Goal: Information Seeking & Learning: Learn about a topic

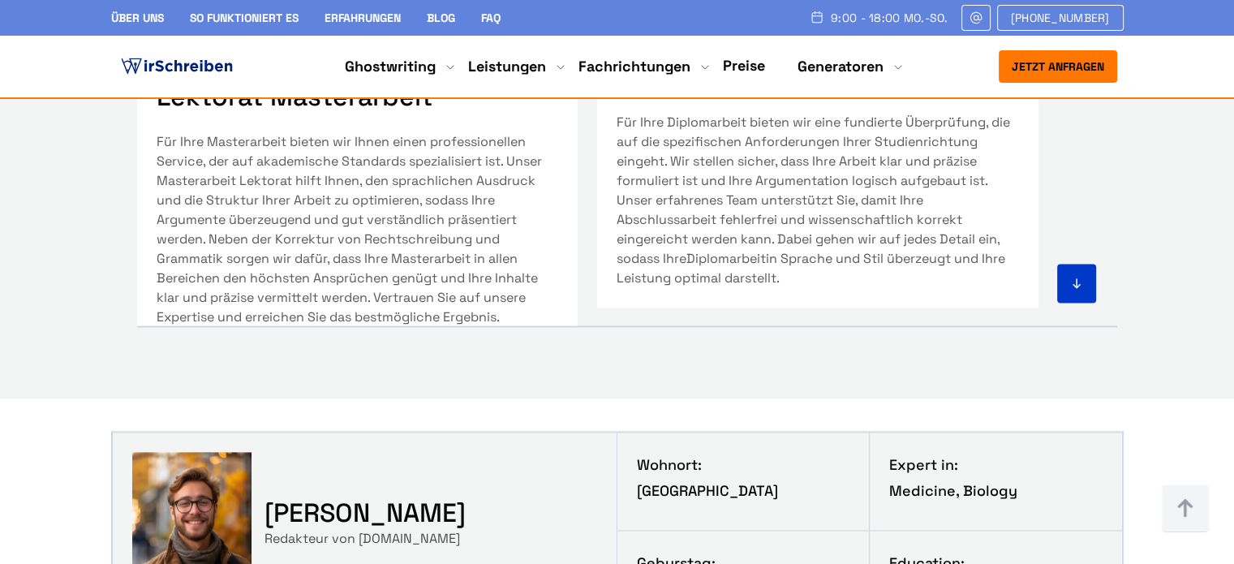
scroll to position [8131, 0]
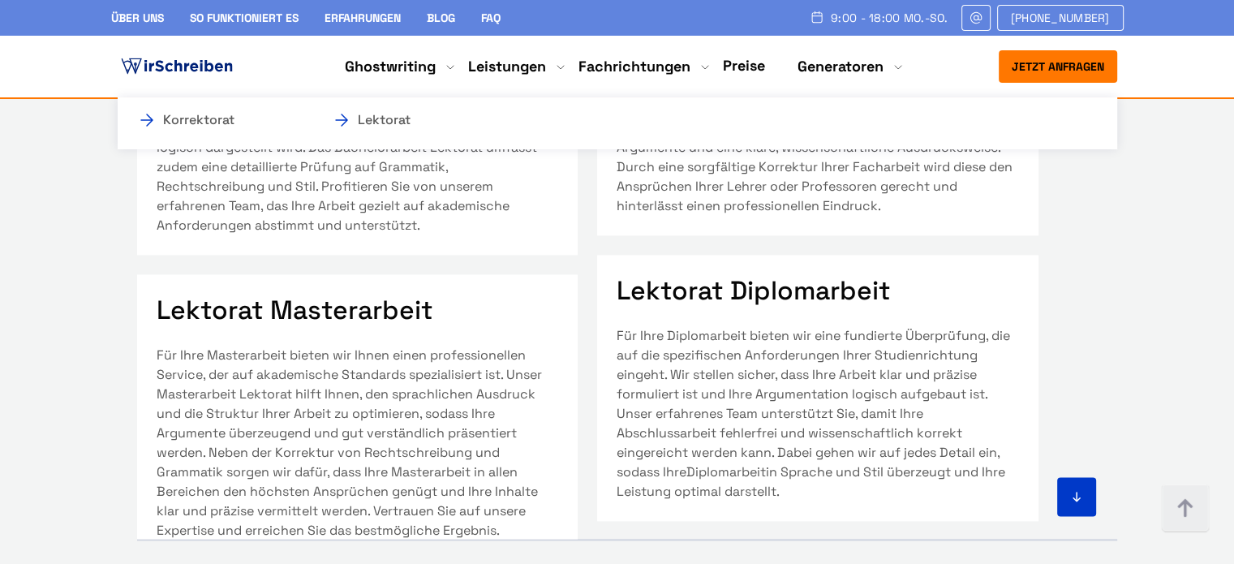
click at [546, 70] on li "Leistungen Korrektorat Lektorat" at bounding box center [507, 66] width 78 height 19
click at [545, 67] on li "Leistungen Korrektorat Lektorat" at bounding box center [507, 66] width 78 height 19
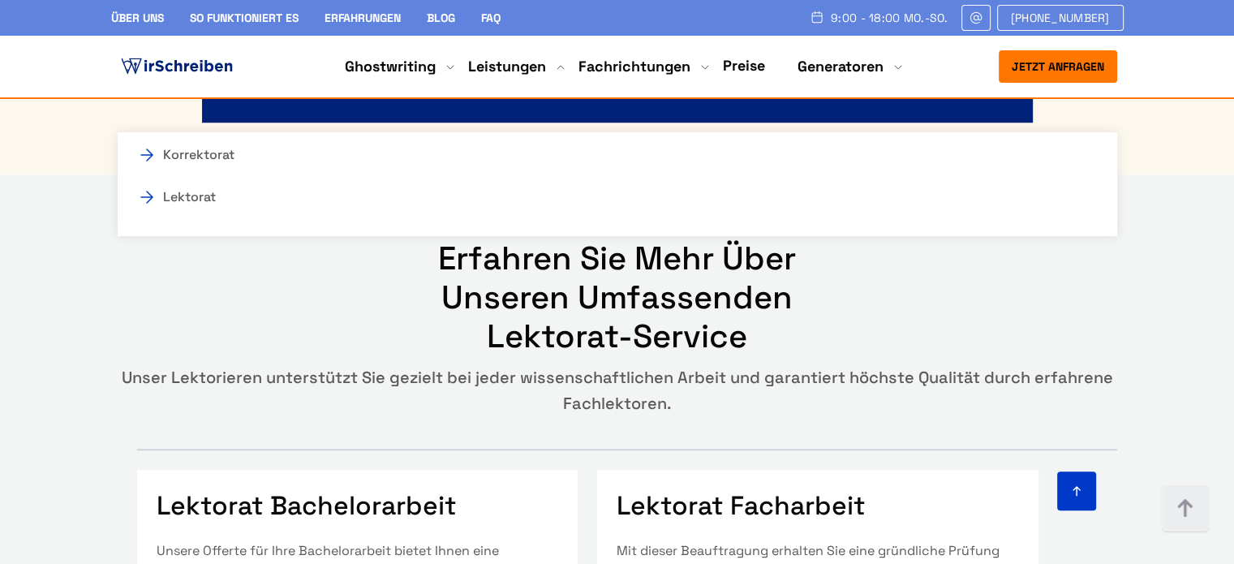
scroll to position [7628, 0]
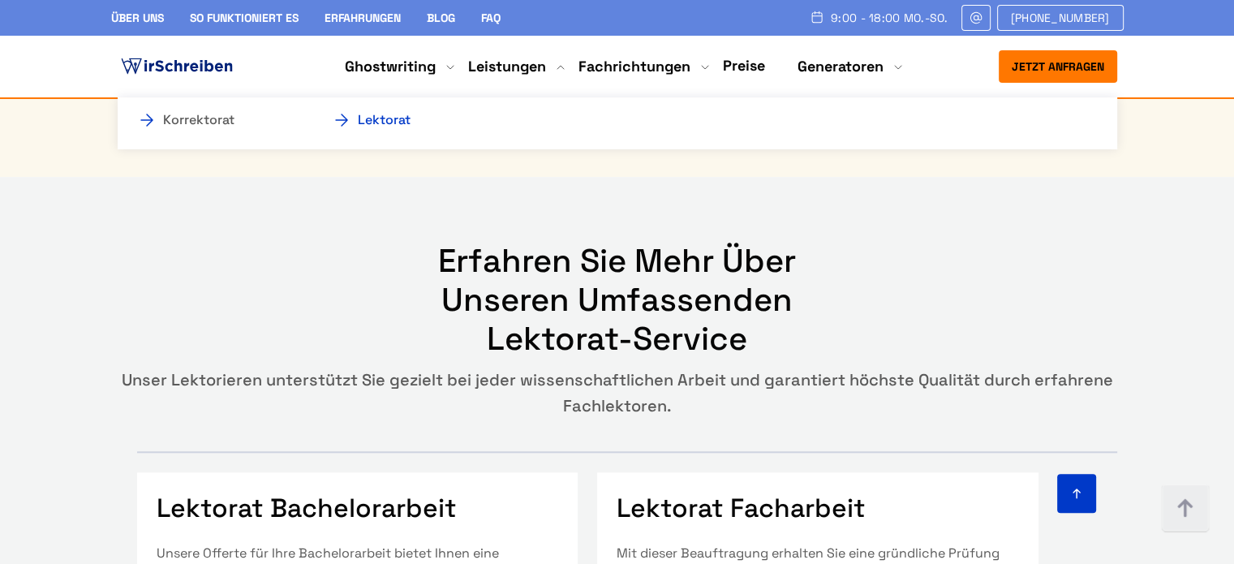
click at [369, 122] on link "Lektorat" at bounding box center [413, 119] width 162 height 19
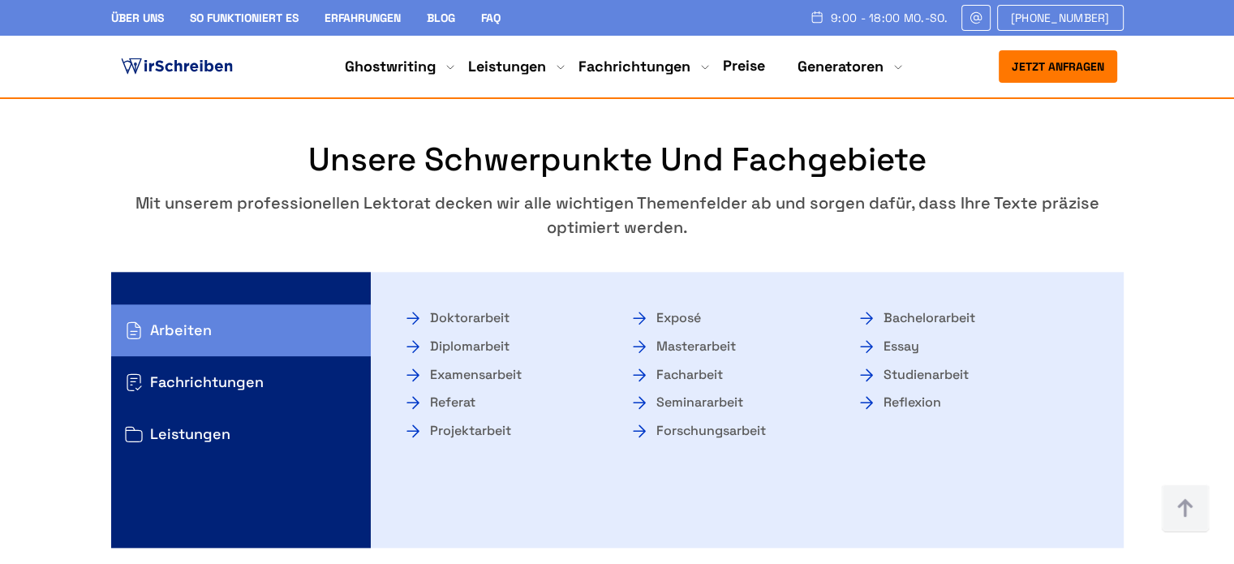
scroll to position [1776, 0]
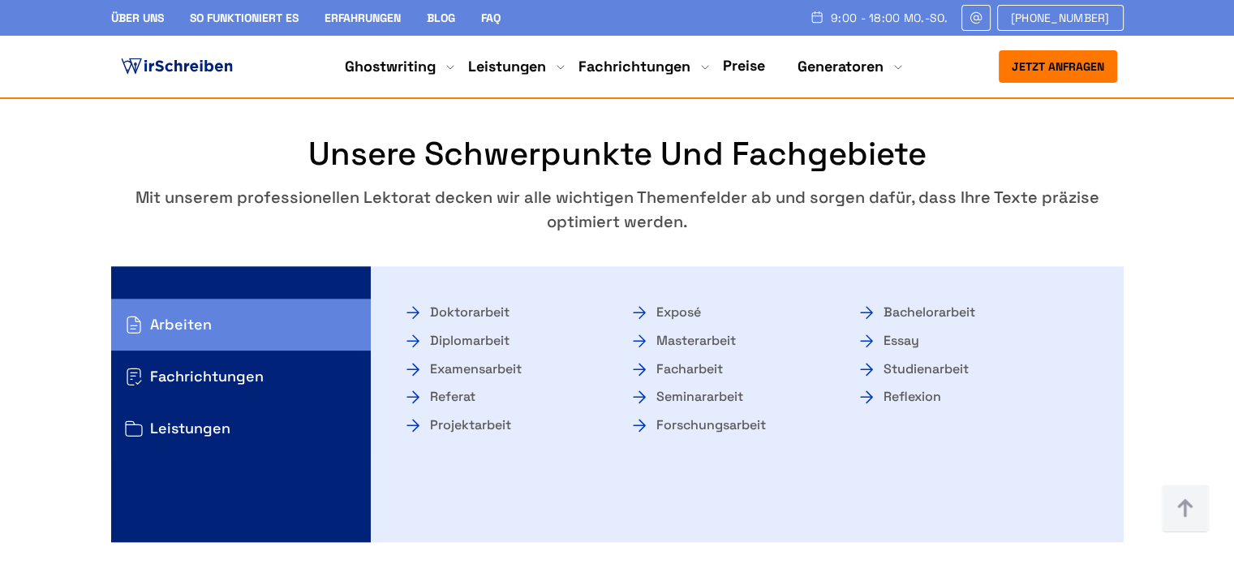
click at [927, 312] on link "Bachelorarbeit" at bounding box center [915, 312] width 118 height 28
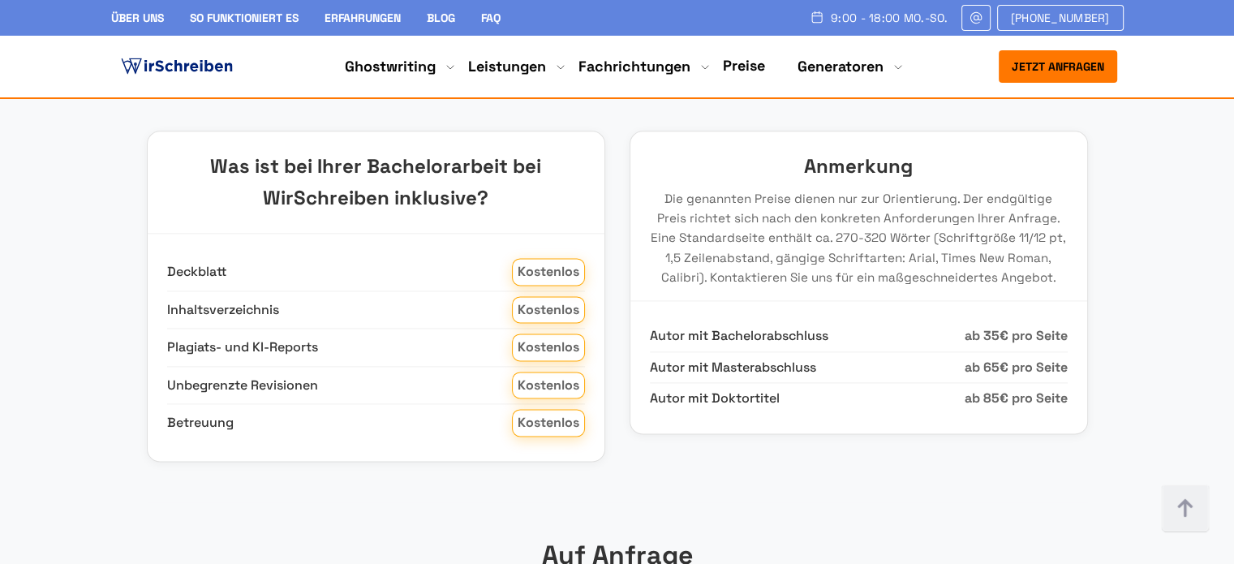
scroll to position [2066, 0]
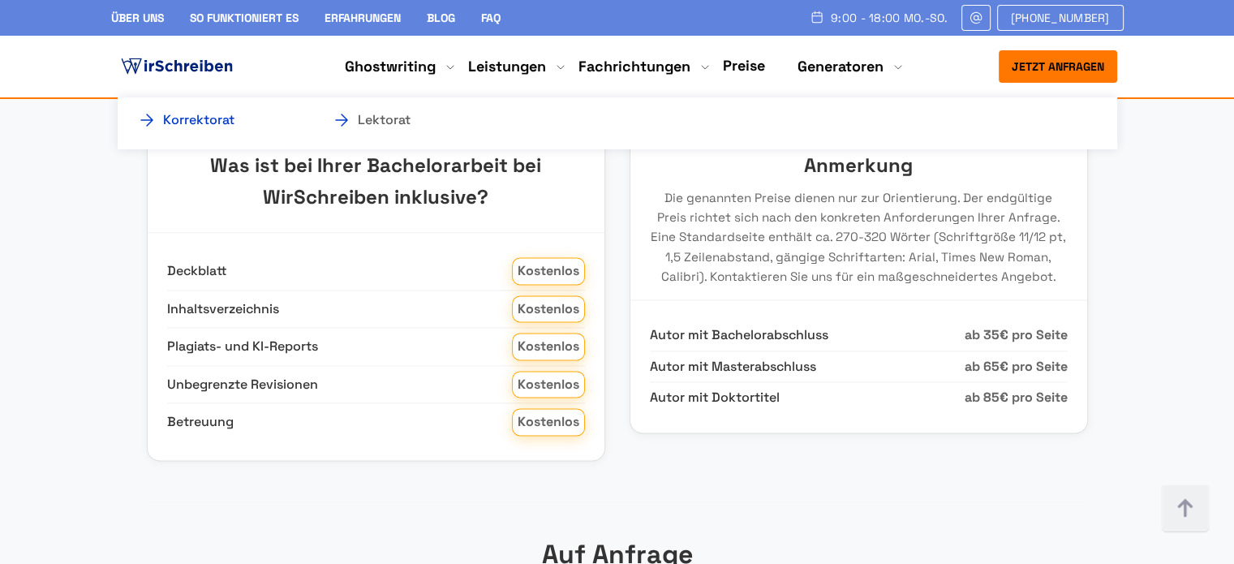
click at [221, 119] on link "Korrektorat" at bounding box center [218, 119] width 162 height 19
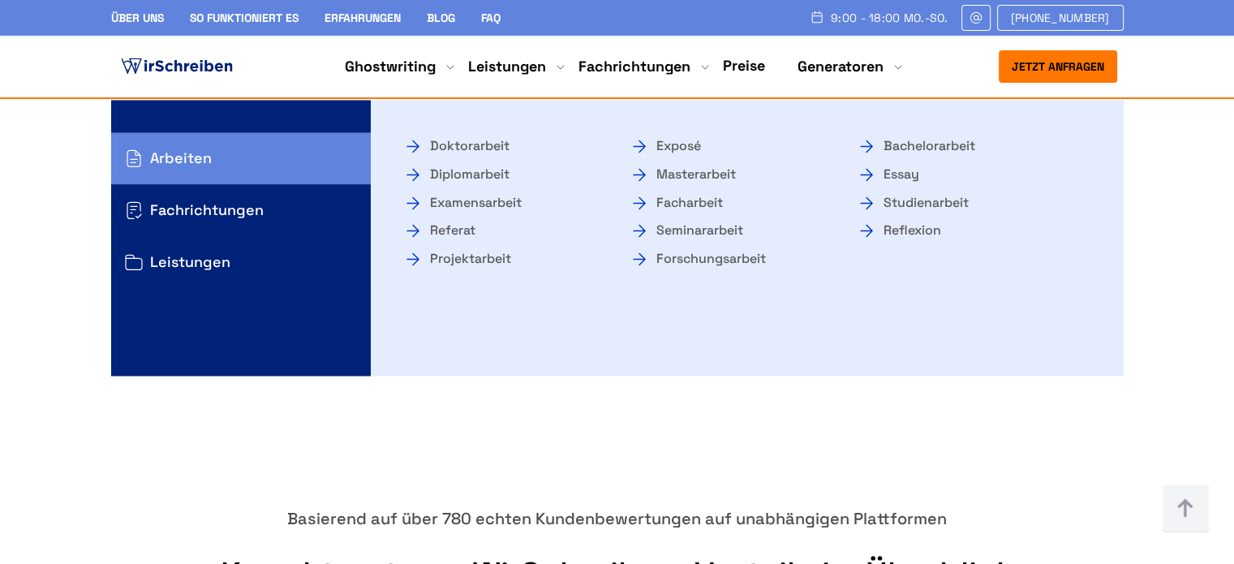
scroll to position [2641, 0]
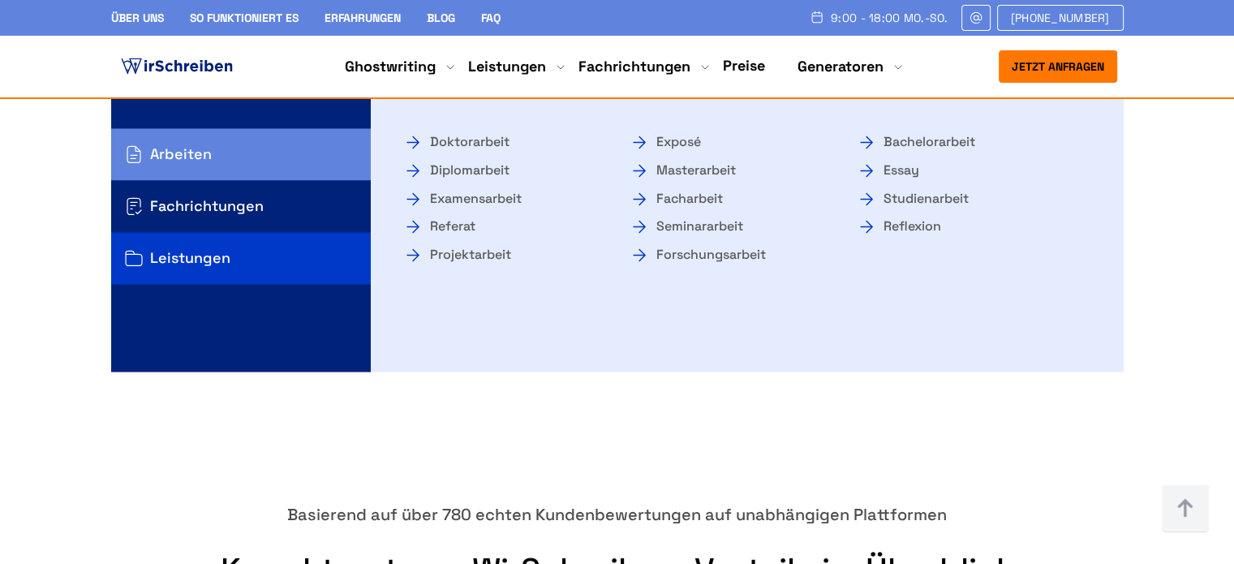
click at [187, 232] on button "Leistungen" at bounding box center [241, 258] width 260 height 52
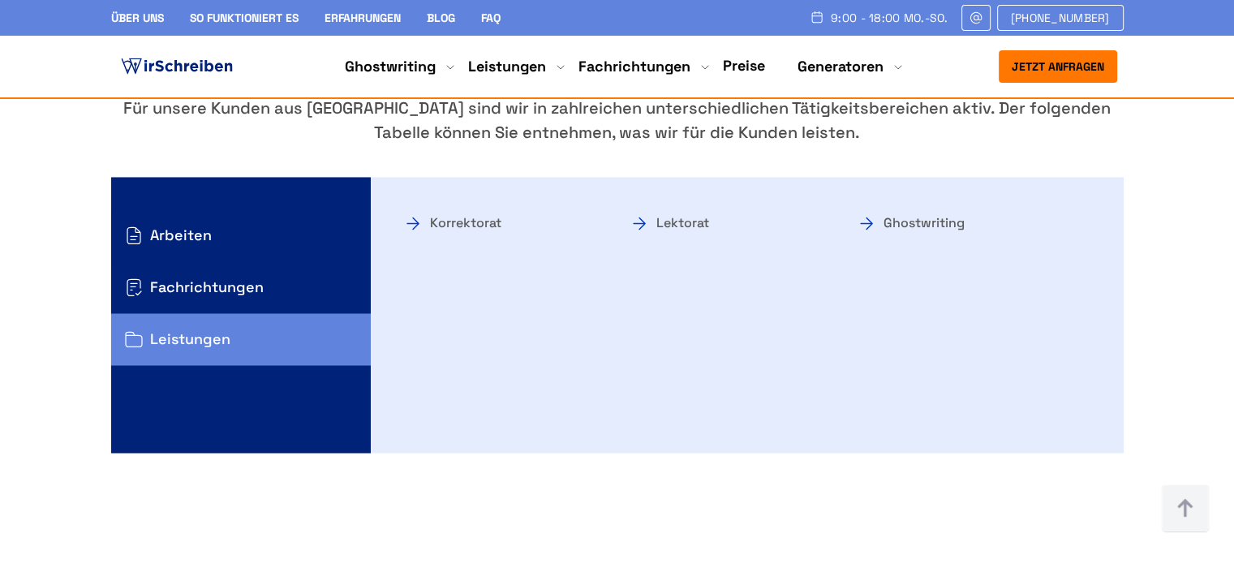
scroll to position [2556, 0]
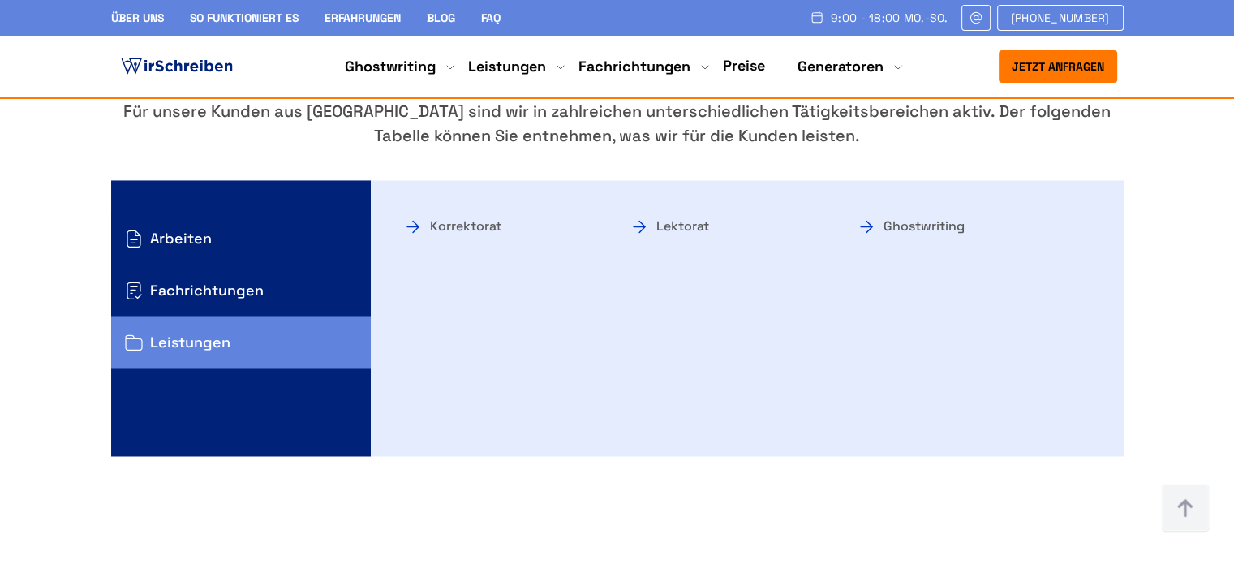
click at [459, 212] on link "Korrektorat" at bounding box center [452, 226] width 98 height 28
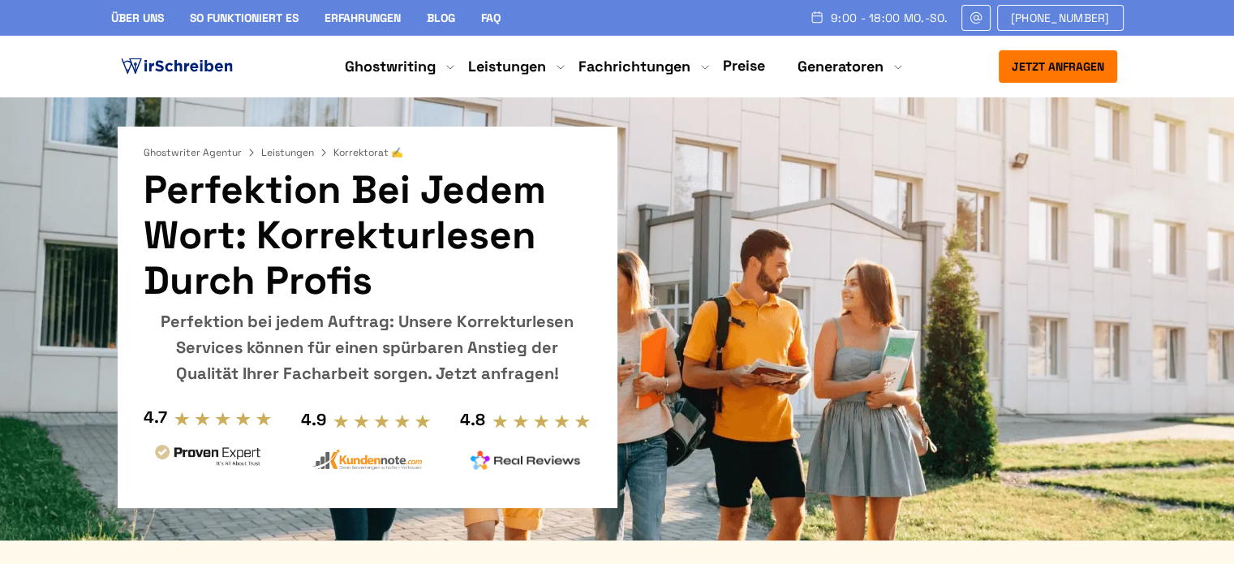
click at [753, 61] on link "Preise" at bounding box center [744, 65] width 42 height 19
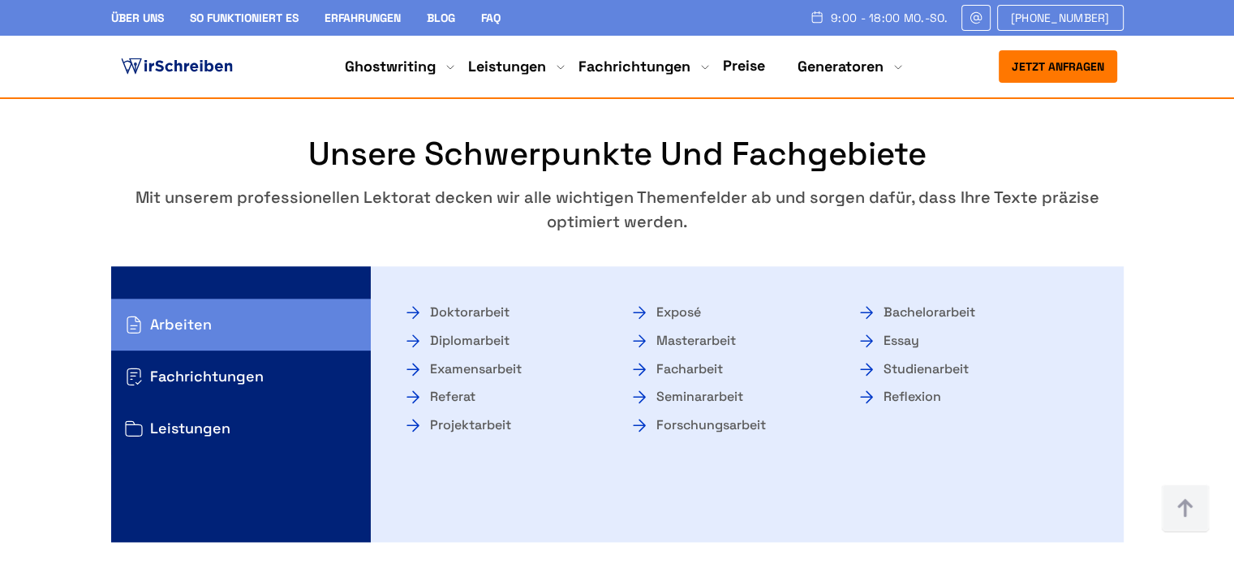
scroll to position [1776, 0]
